Goal: Information Seeking & Learning: Learn about a topic

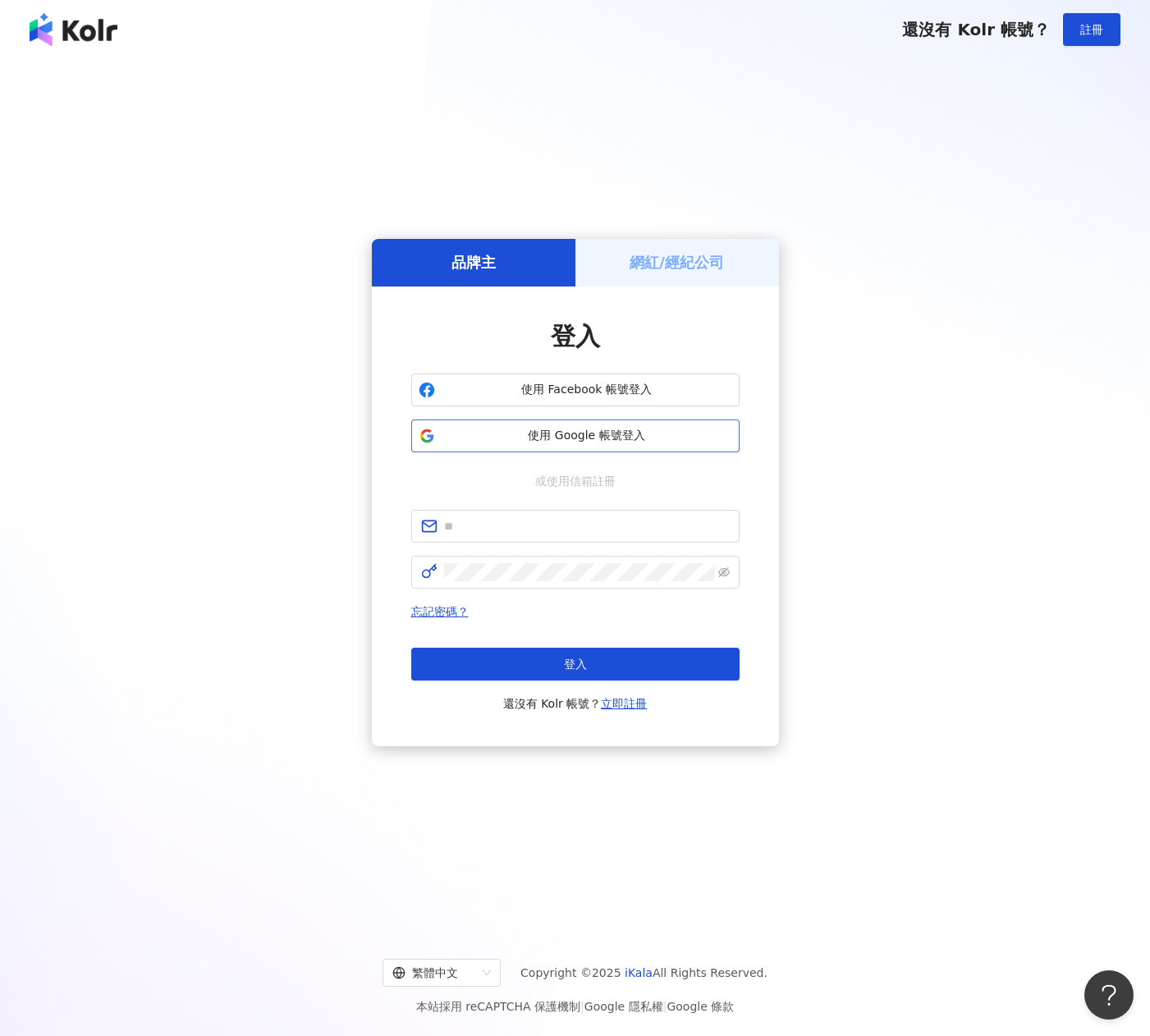
click at [581, 427] on span "使用 Google 帳號登入" at bounding box center [587, 435] width 291 height 17
